Goal: Task Accomplishment & Management: Use online tool/utility

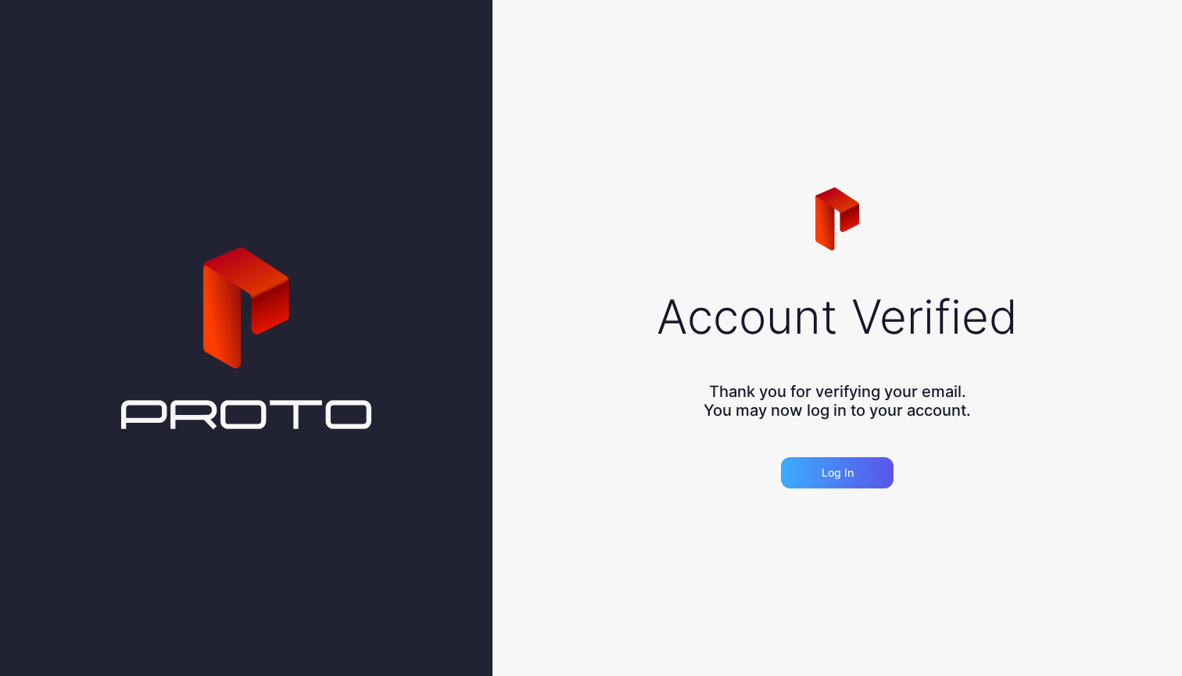
click at [866, 473] on div "Log in" at bounding box center [837, 472] width 113 height 31
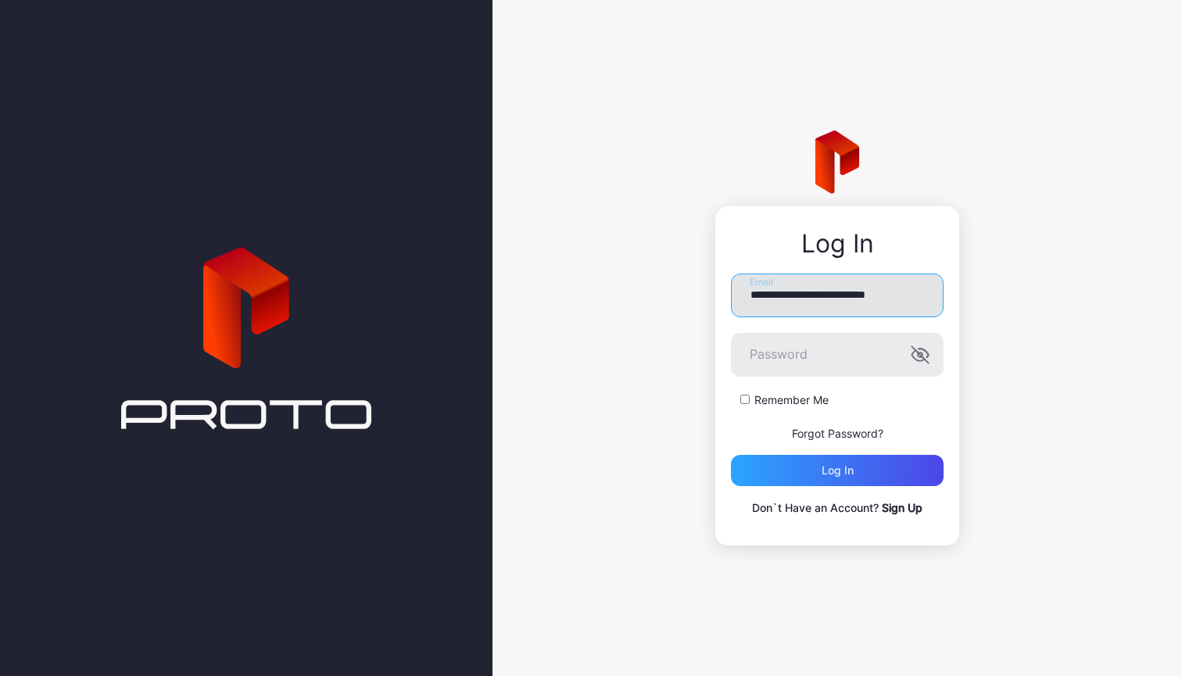
type input "**********"
click at [918, 354] on icon "button" at bounding box center [919, 354] width 16 height 16
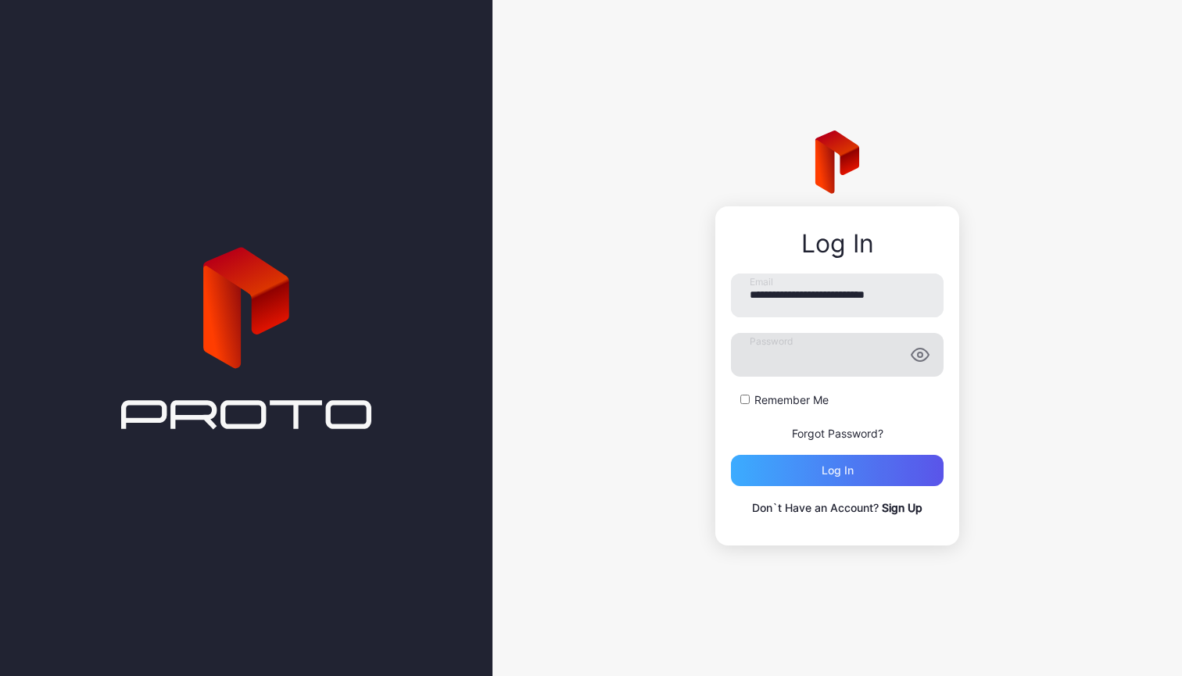
click at [868, 466] on div "Log in" at bounding box center [837, 470] width 213 height 31
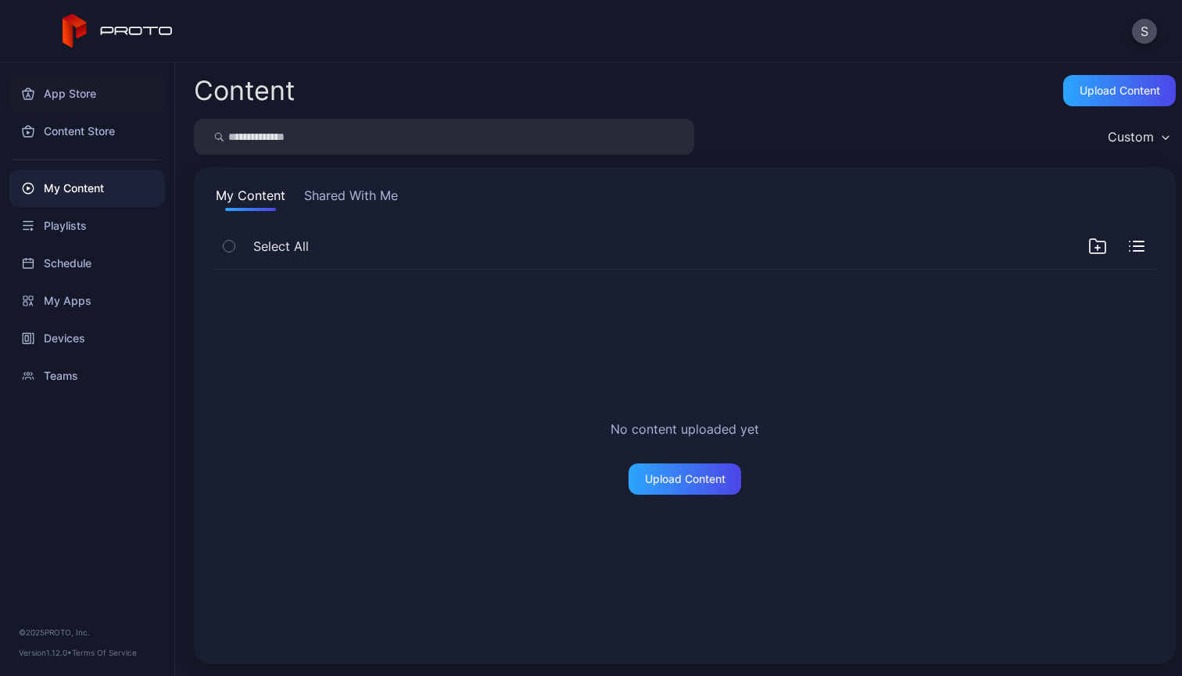
click at [59, 97] on div "App Store" at bounding box center [87, 94] width 156 height 38
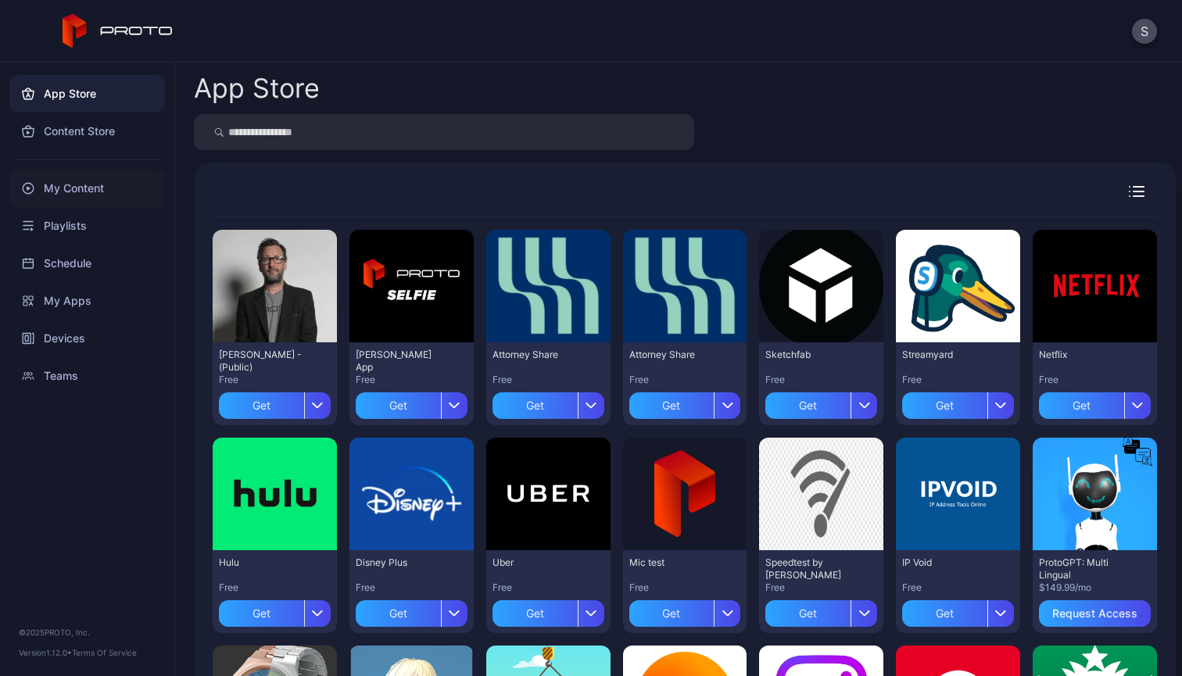
click at [71, 188] on div "My Content" at bounding box center [87, 189] width 156 height 38
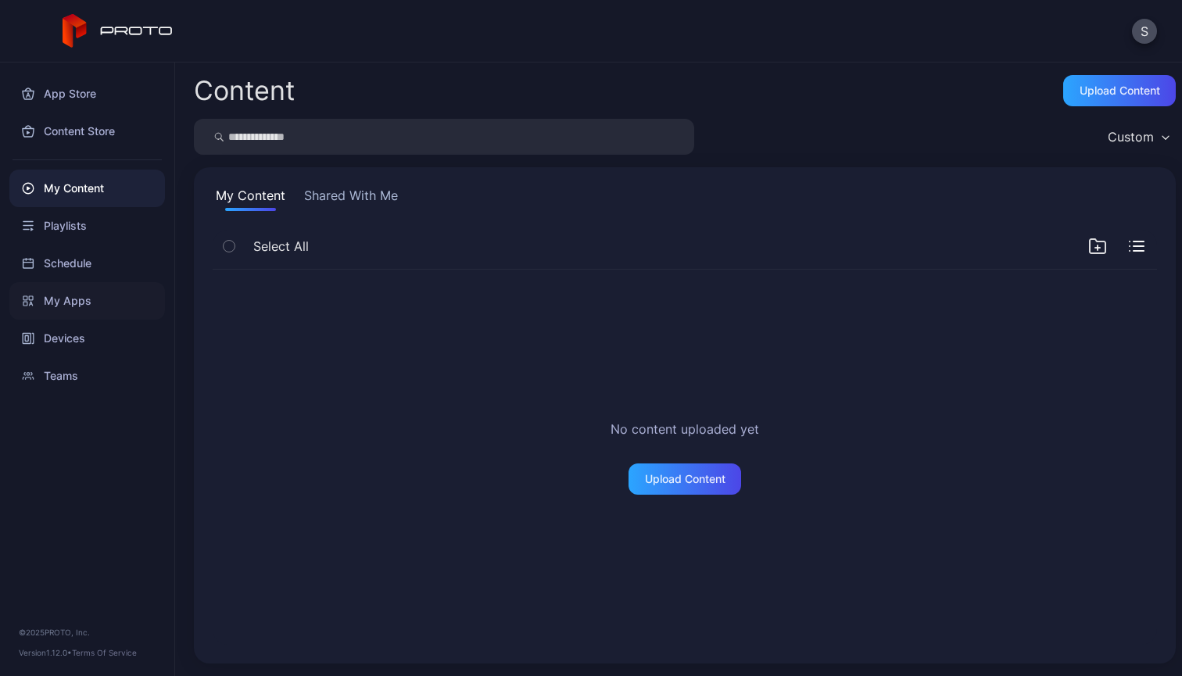
click at [82, 301] on div "My Apps" at bounding box center [87, 301] width 156 height 38
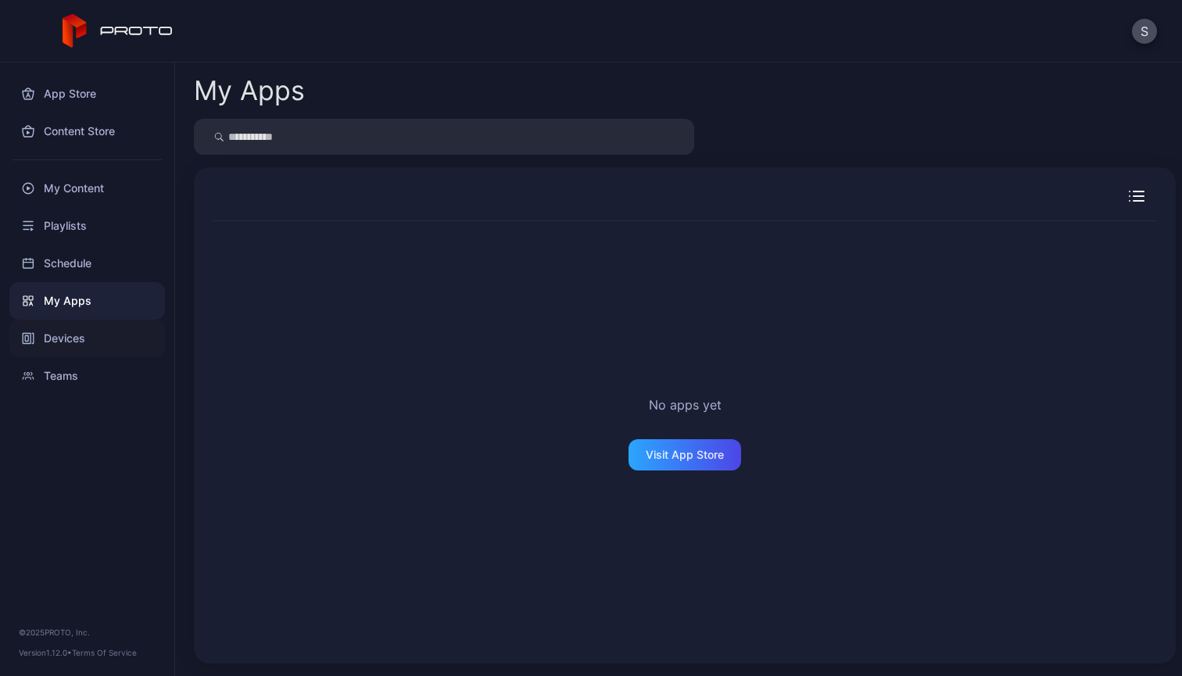
click at [77, 343] on div "Devices" at bounding box center [87, 339] width 156 height 38
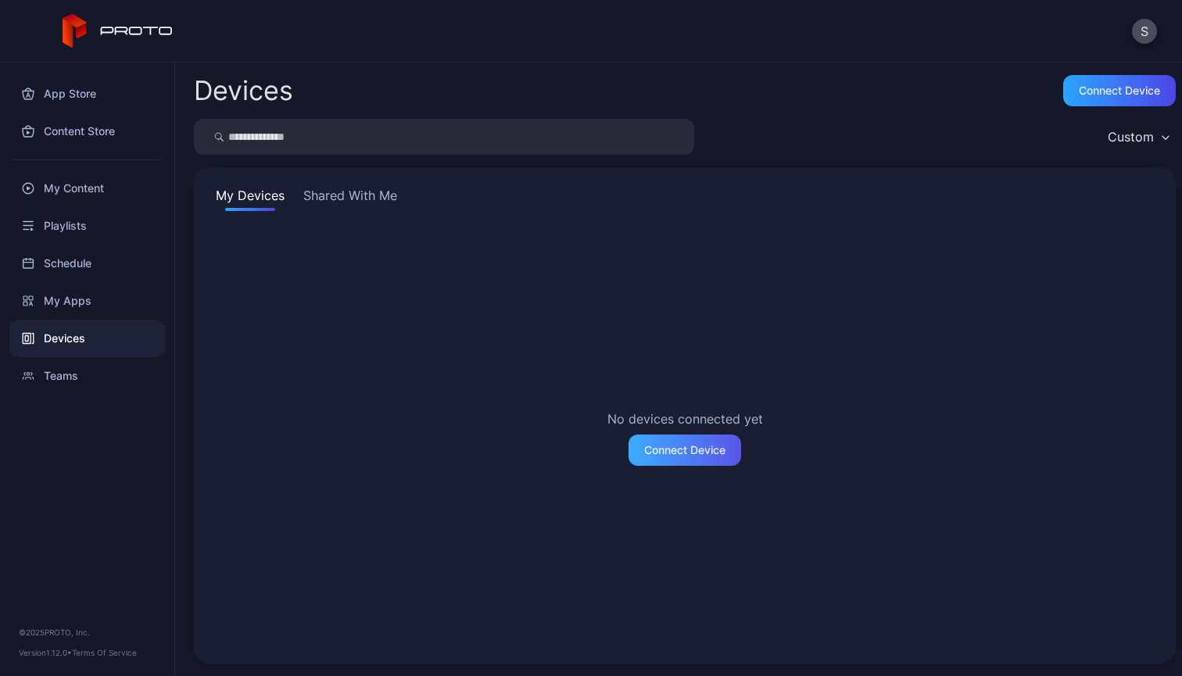
click at [671, 456] on div "Connect Device" at bounding box center [684, 450] width 113 height 31
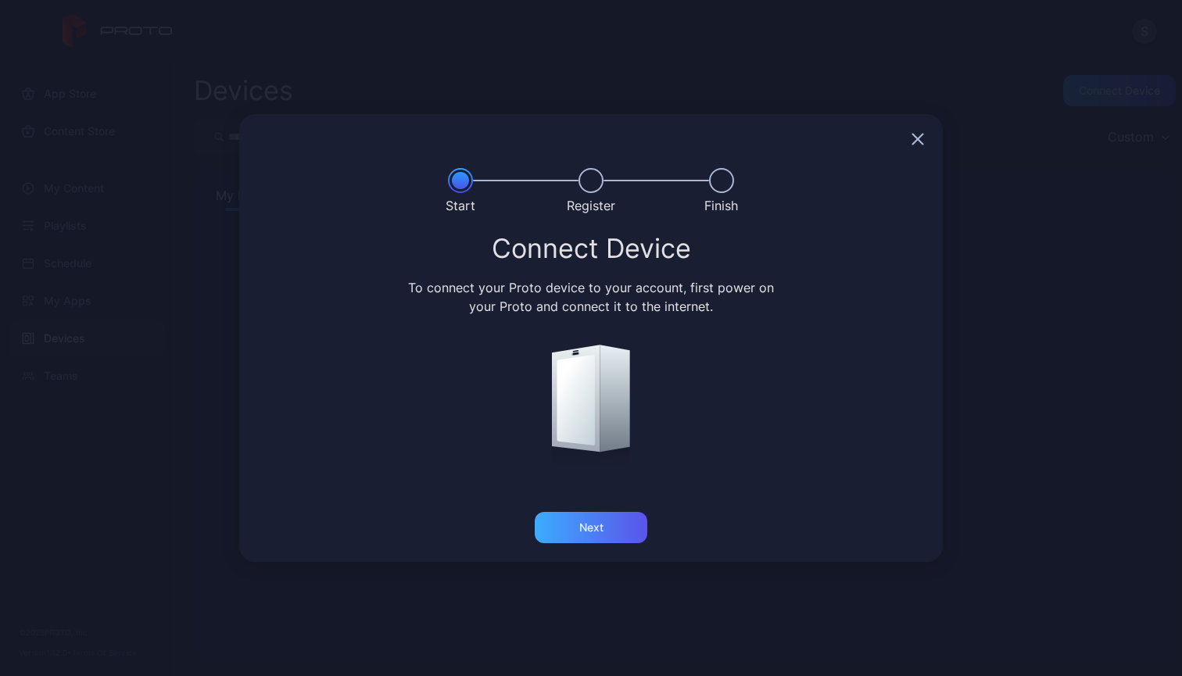
click at [595, 538] on div "Next" at bounding box center [591, 527] width 113 height 31
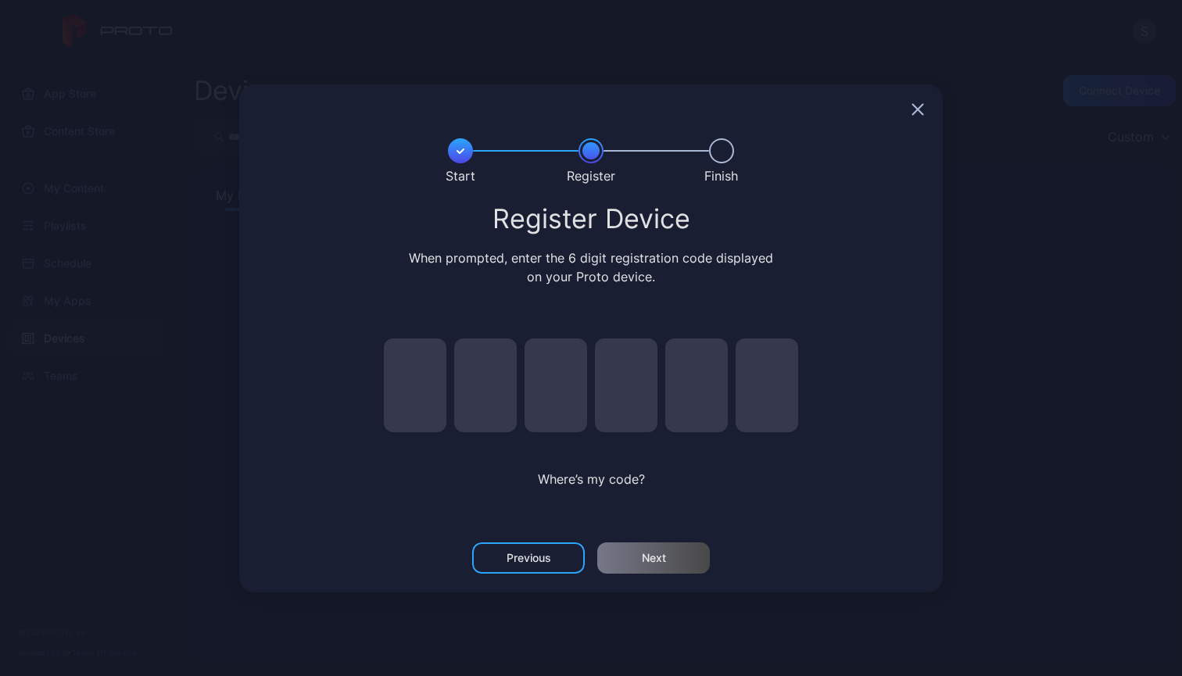
click at [913, 108] on icon "button" at bounding box center [917, 109] width 13 height 13
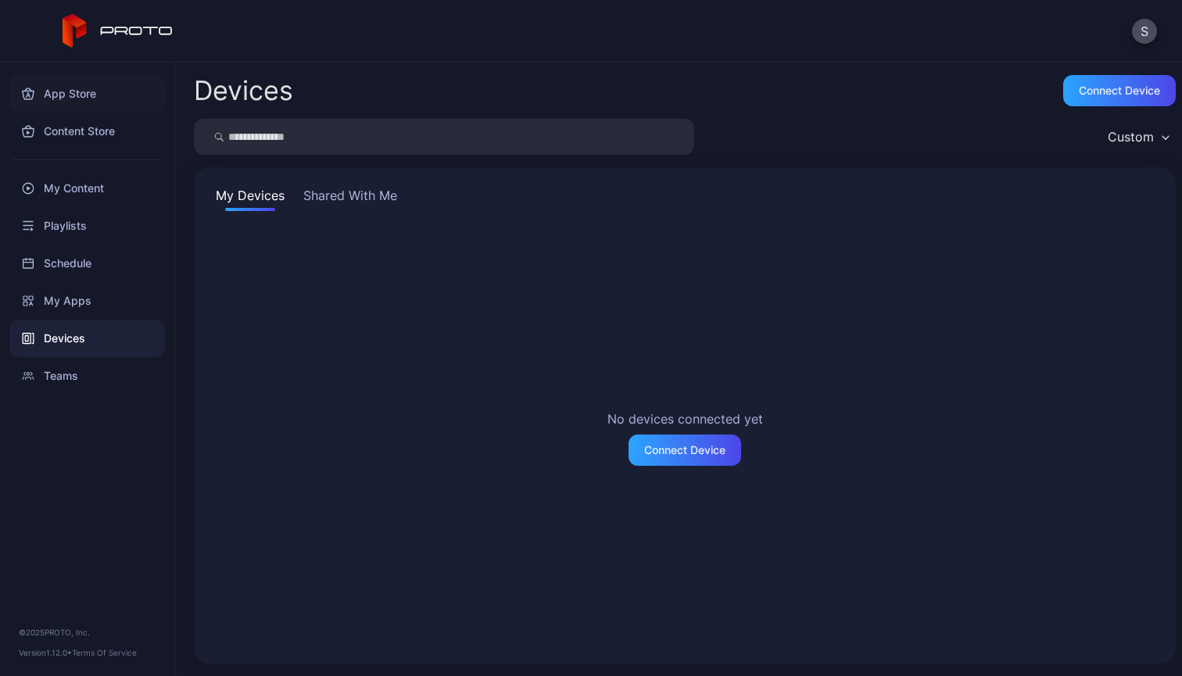
click at [74, 98] on div "App Store" at bounding box center [87, 94] width 156 height 38
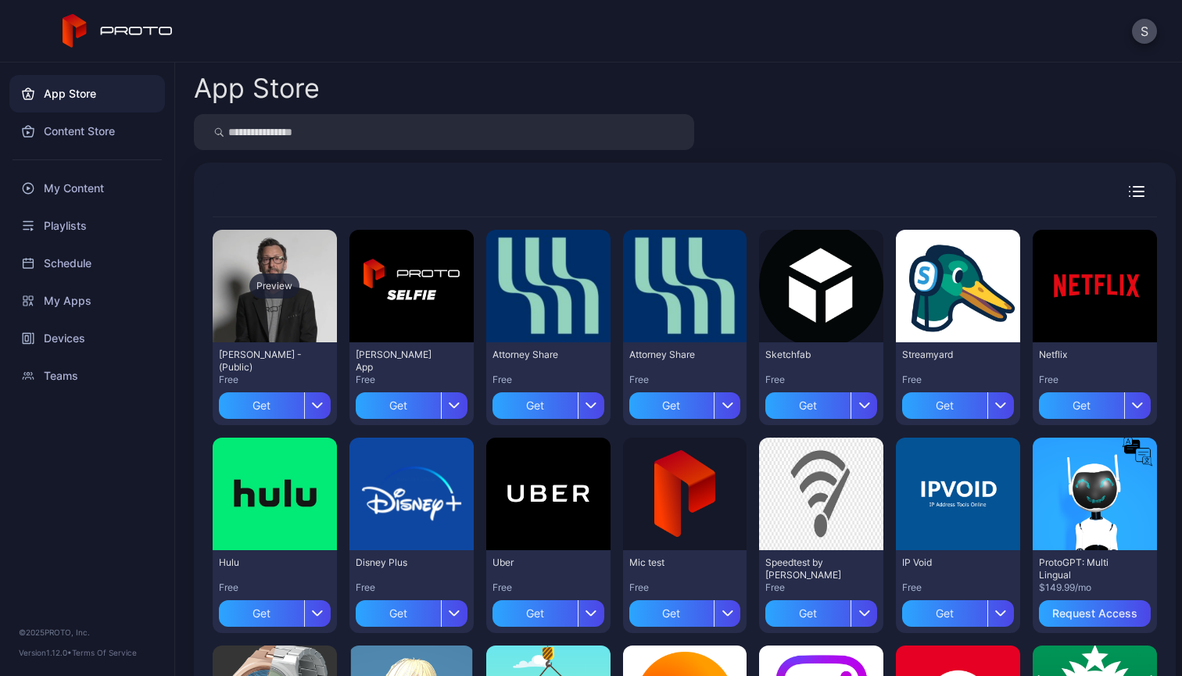
click at [296, 279] on div "Preview" at bounding box center [274, 286] width 50 height 25
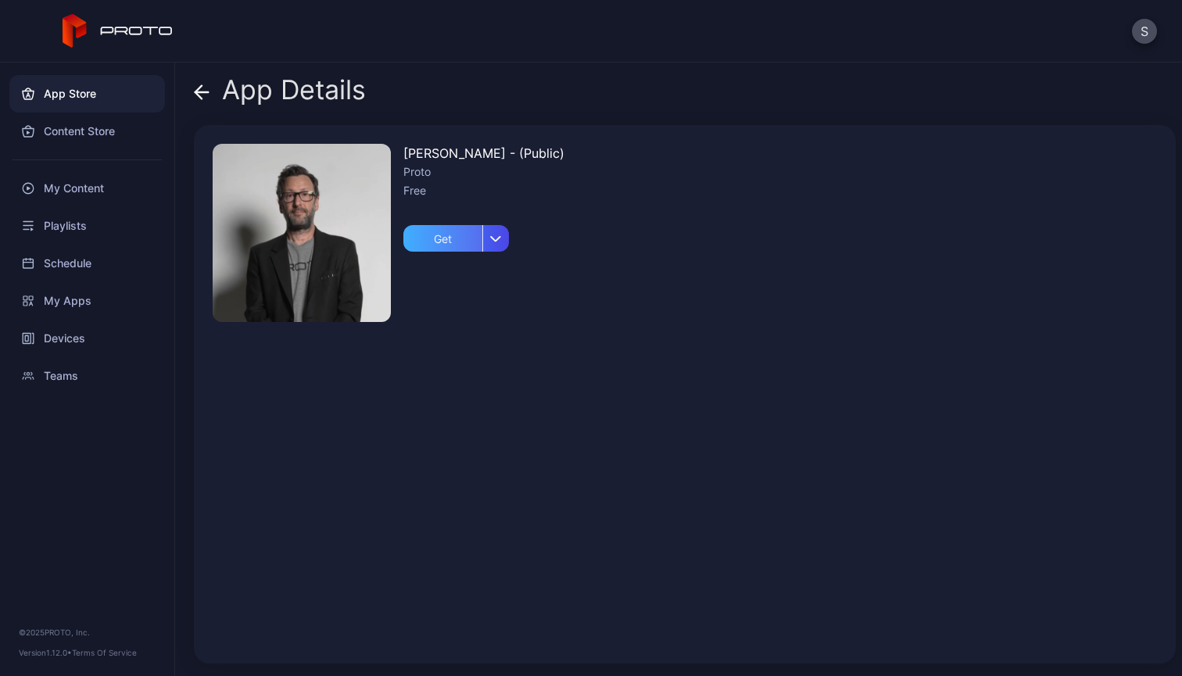
click at [442, 249] on div "Get" at bounding box center [442, 238] width 79 height 27
click at [435, 246] on div "My Apps" at bounding box center [456, 238] width 106 height 27
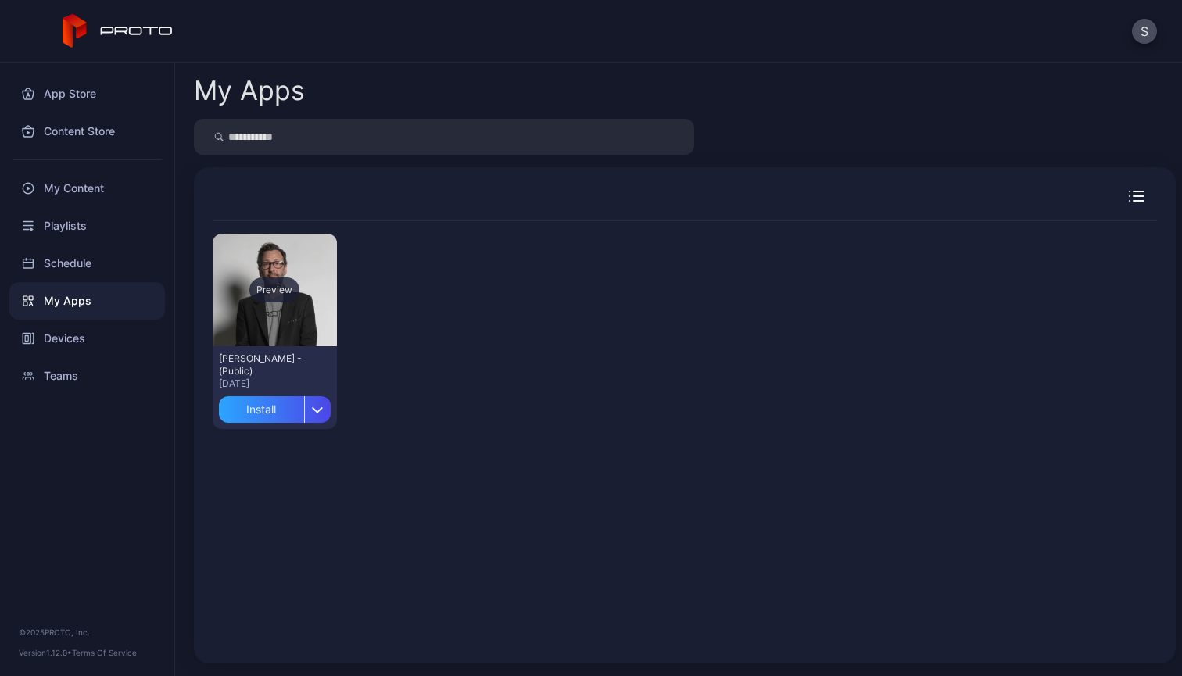
click at [295, 313] on div "Preview" at bounding box center [275, 290] width 124 height 113
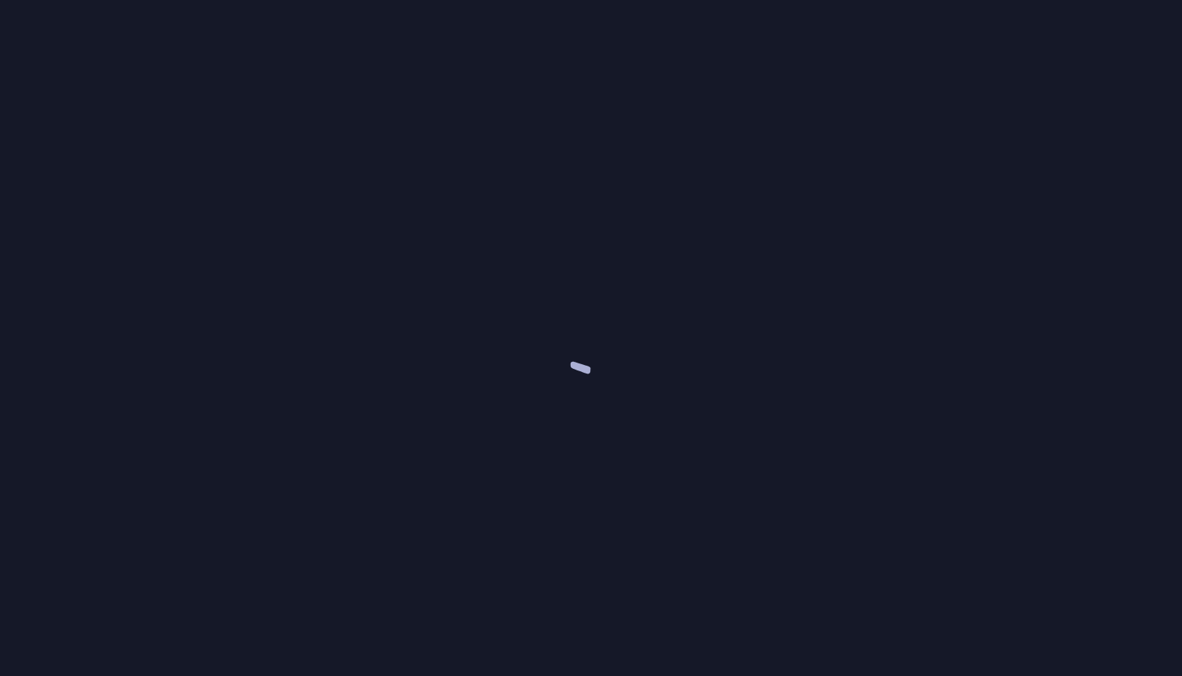
click at [295, 313] on div at bounding box center [591, 338] width 1182 height 676
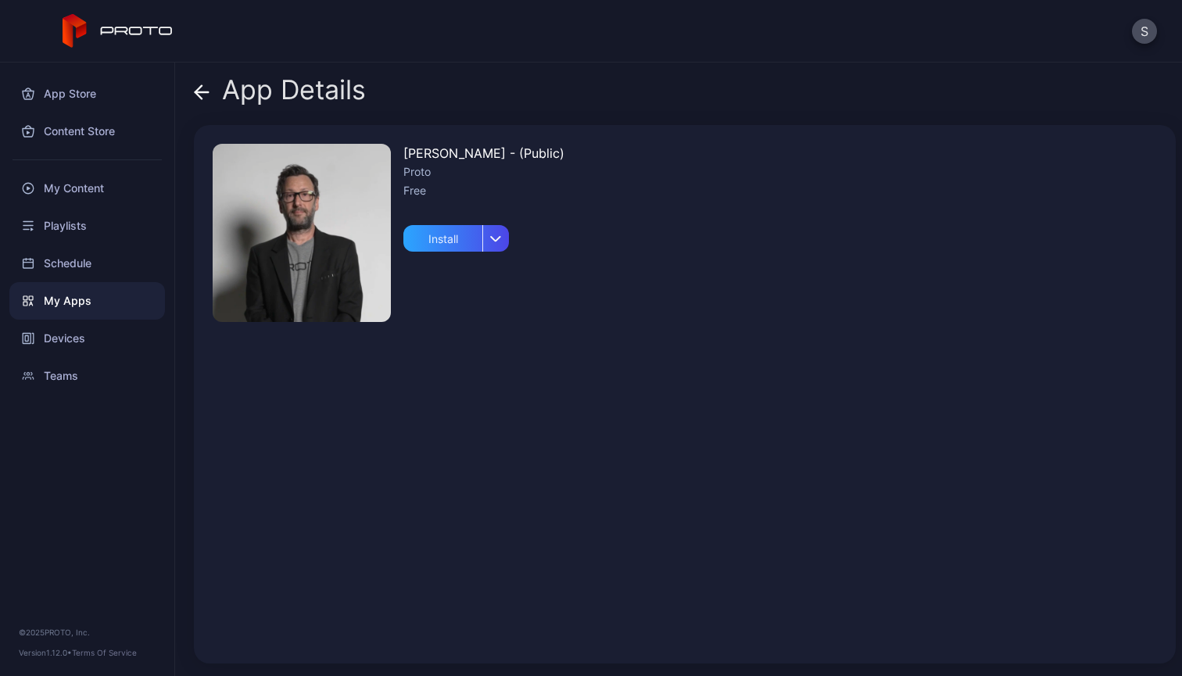
click at [510, 235] on div "[PERSON_NAME] Persona - (Public) Proto Free Install" at bounding box center [483, 394] width 161 height 501
click at [503, 236] on div "button" at bounding box center [495, 238] width 27 height 27
